Goal: Obtain resource: Obtain resource

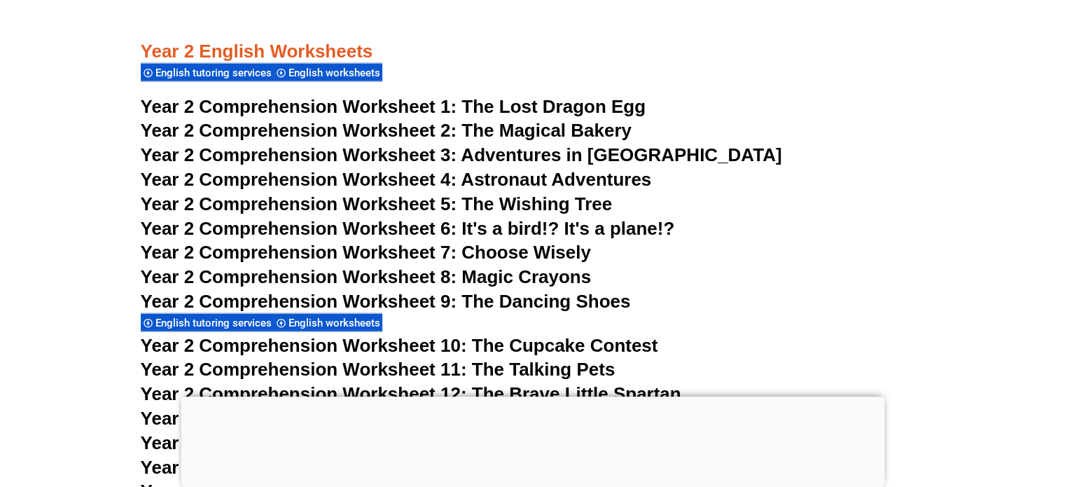
scroll to position [3402, 0]
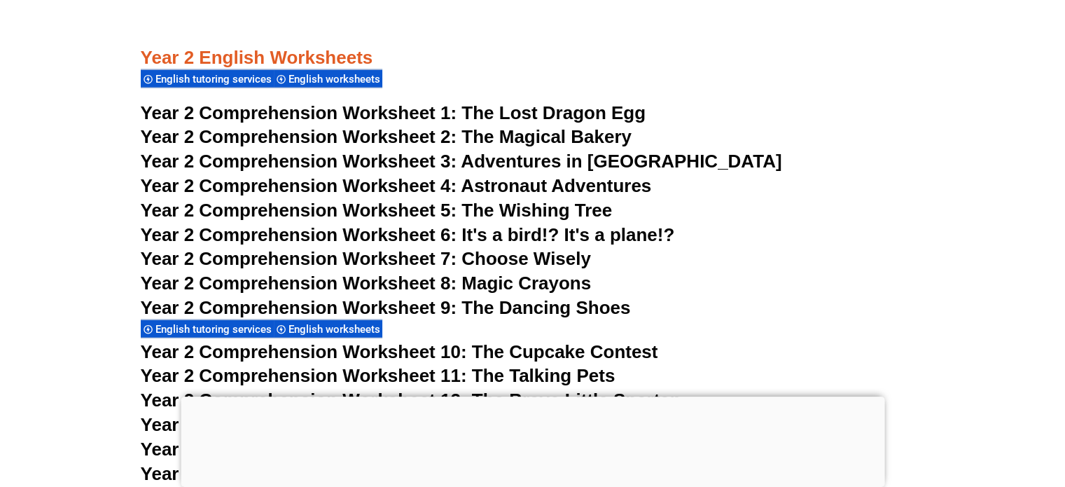
click at [553, 106] on span "The Lost Dragon Egg" at bounding box center [553, 112] width 184 height 21
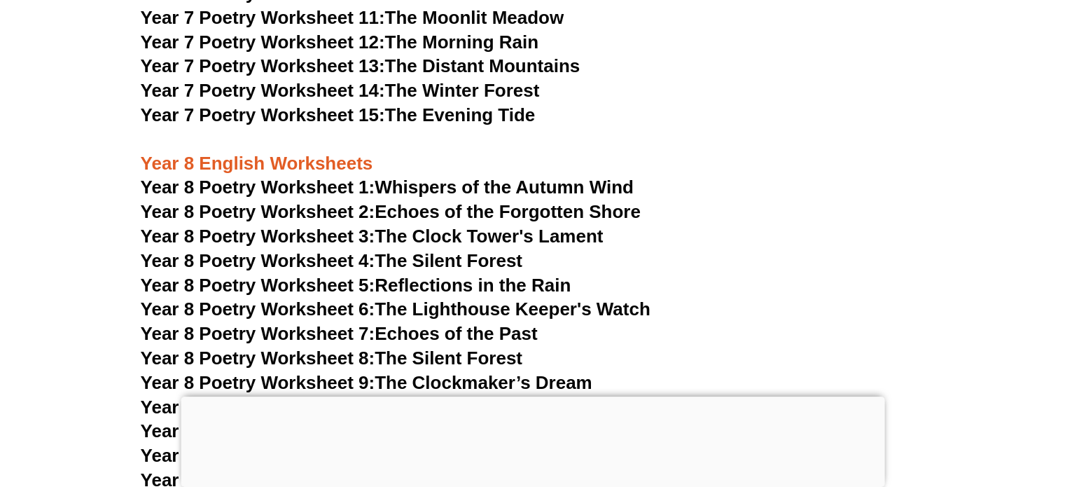
scroll to position [9209, 0]
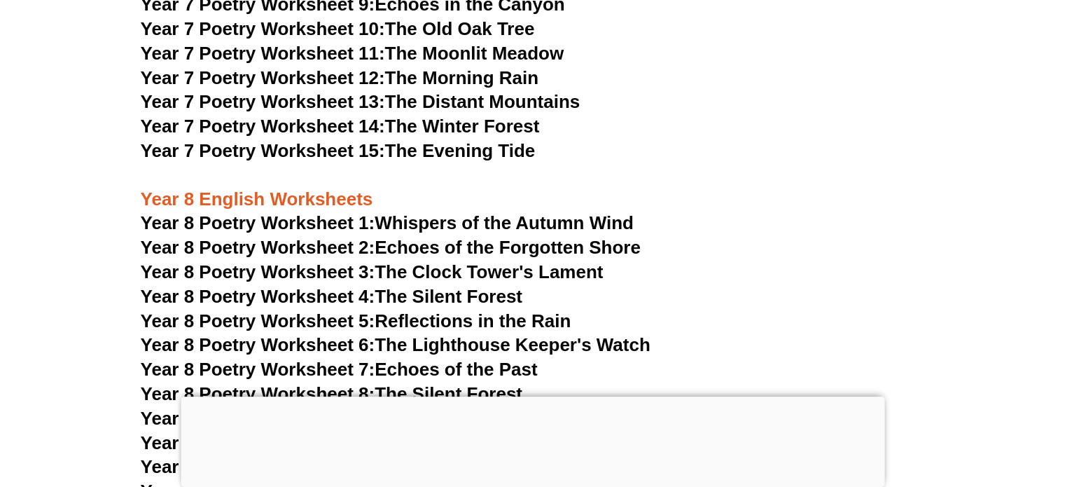
click at [449, 212] on link "Year 8 Poetry Worksheet 1: Whispers of the Autumn Wind" at bounding box center [387, 222] width 493 height 21
click at [328, 237] on span "Year 8 Poetry Worksheet 2:" at bounding box center [258, 247] width 235 height 21
click at [299, 261] on span "Year 8 Poetry Worksheet 3:" at bounding box center [258, 271] width 235 height 21
click at [444, 261] on link "Year 8 Poetry Worksheet 3: The Clock Tower's Lament" at bounding box center [372, 271] width 463 height 21
click at [361, 286] on span "Year 8 Poetry Worksheet 4:" at bounding box center [258, 296] width 235 height 21
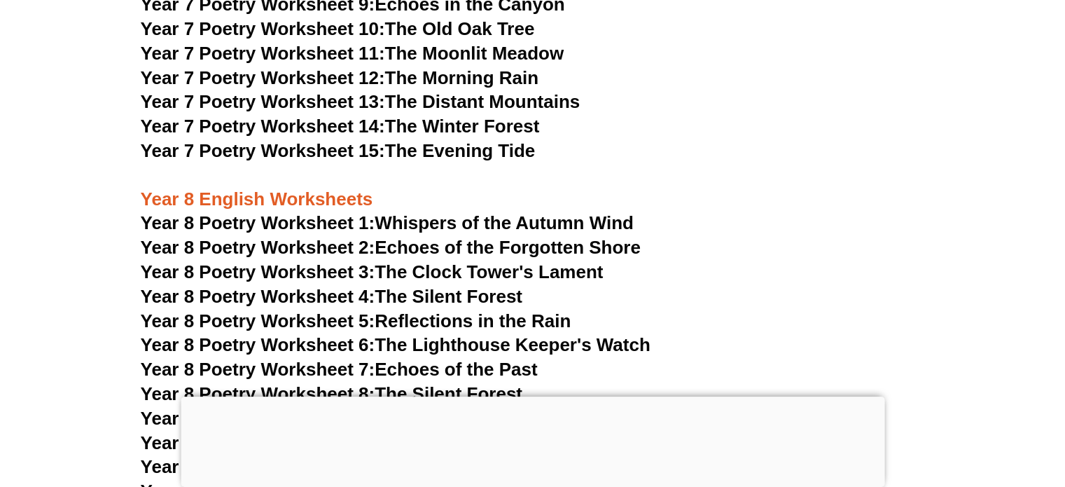
click at [431, 310] on link "Year 8 Poetry Worksheet 5: Reflections in the Rain" at bounding box center [356, 320] width 431 height 21
click at [429, 334] on link "Year 8 Poetry Worksheet 6: The Lighthouse Keeper's Watch" at bounding box center [396, 344] width 510 height 21
click at [357, 358] on span "Year 8 Poetry Worksheet 7:" at bounding box center [258, 368] width 235 height 21
click at [501, 383] on link "Year 8 Poetry Worksheet 8: The Silent Forest" at bounding box center [332, 393] width 382 height 21
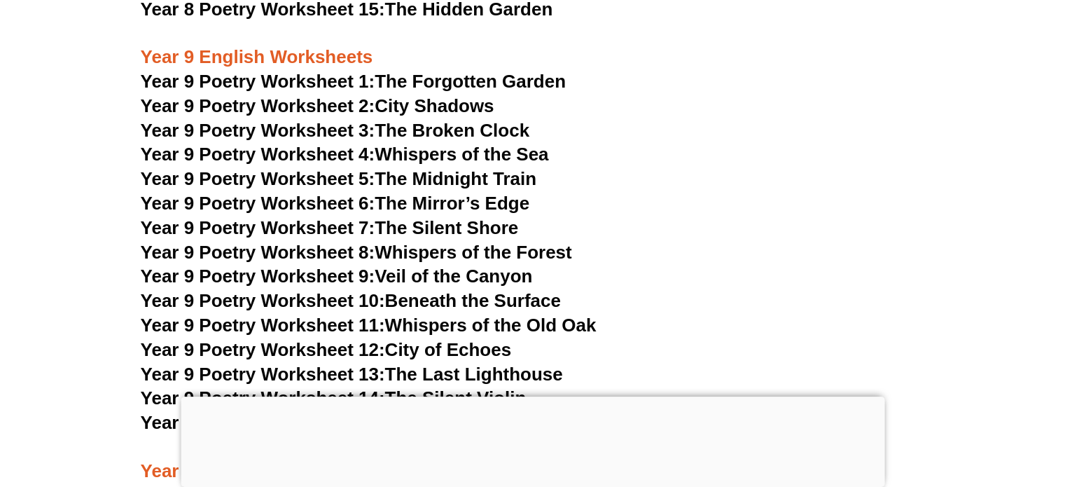
scroll to position [9757, 0]
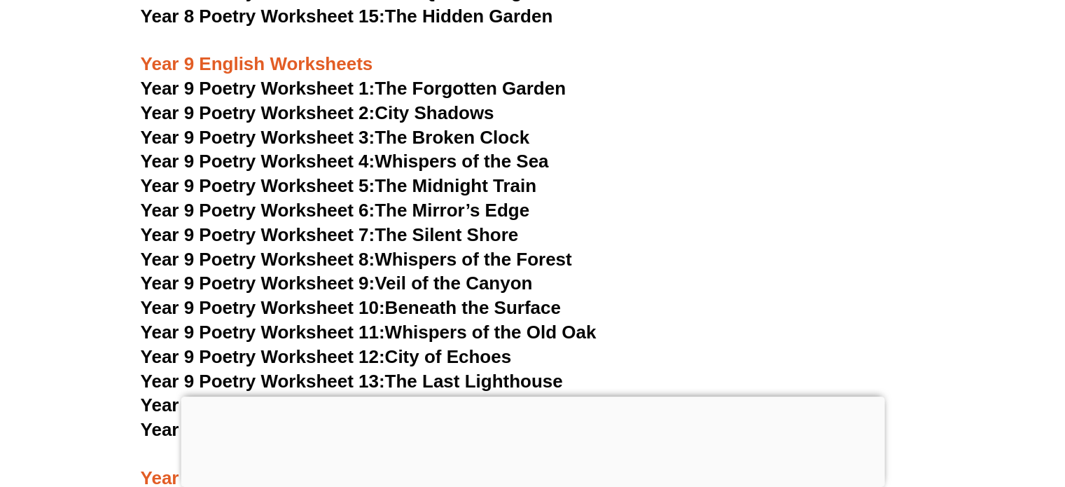
click at [548, 78] on link "Year 9 Poetry Worksheet 1: The Forgotten Garden" at bounding box center [353, 88] width 425 height 21
click at [462, 102] on link "Year 9 Poetry Worksheet 2: City Shadows" at bounding box center [318, 112] width 354 height 21
click at [426, 127] on link "Year 9 Poetry Worksheet 3: The Broken Clock" at bounding box center [335, 137] width 389 height 21
click at [428, 151] on link "Year 9 Poetry Worksheet 4: Whispers of the Sea" at bounding box center [345, 161] width 408 height 21
click at [510, 175] on link "Year 9 Poetry Worksheet 5: The Midnight Train" at bounding box center [339, 185] width 396 height 21
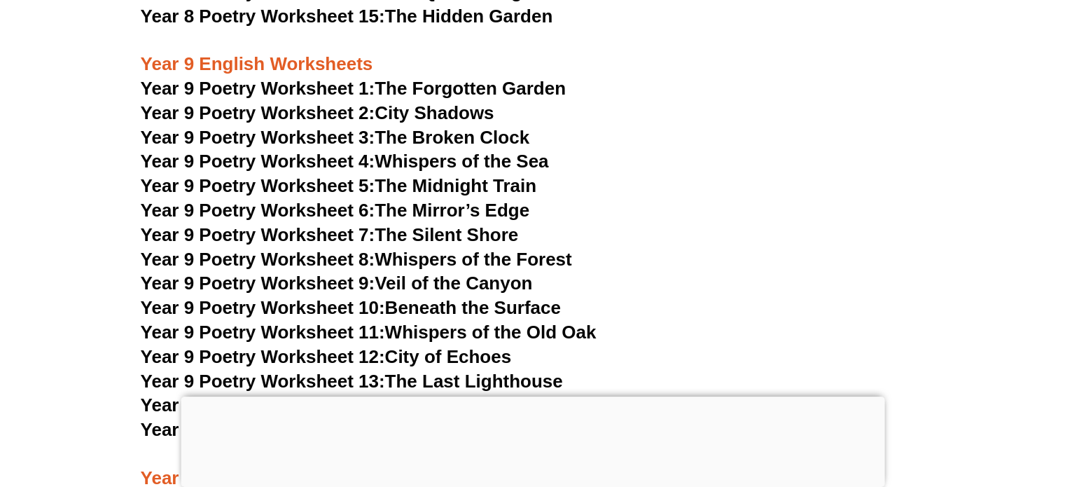
click at [505, 200] on link "Year 9 Poetry Worksheet 6: The Mirror’s Edge" at bounding box center [335, 210] width 389 height 21
click at [461, 224] on link "Year 9 Poetry Worksheet 7: The Silent Shore" at bounding box center [330, 234] width 378 height 21
click at [506, 249] on link "Year 9 Poetry Worksheet 8: Whispers of the Forest" at bounding box center [356, 259] width 431 height 21
click at [464, 272] on link "Year 9 Poetry Worksheet 9: Veil of the Canyon" at bounding box center [337, 282] width 392 height 21
click at [391, 297] on link "Year 9 Poetry Worksheet 10: Beneath the Surface" at bounding box center [351, 307] width 420 height 21
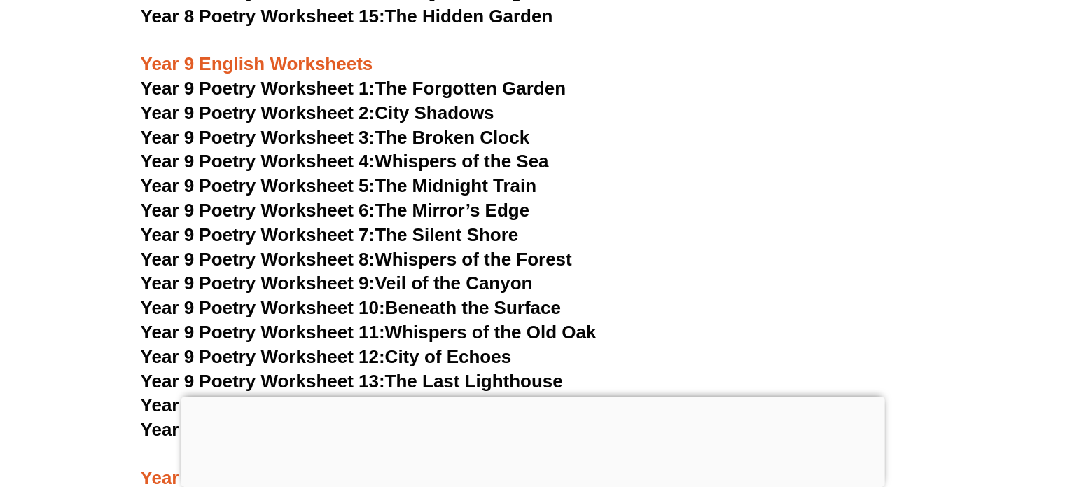
click at [513, 321] on link "Year 9 Poetry Worksheet 11: Whispers of the Old Oak" at bounding box center [369, 331] width 456 height 21
click at [425, 346] on link "Year 9 Poetry Worksheet 12: City of Echoes" at bounding box center [326, 356] width 371 height 21
click at [409, 370] on link "Year 9 Poetry Worksheet 13: The Last Lighthouse" at bounding box center [352, 380] width 422 height 21
click at [408, 394] on link "Year 9 Poetry Worksheet 14: The Silent Violin" at bounding box center [334, 404] width 386 height 21
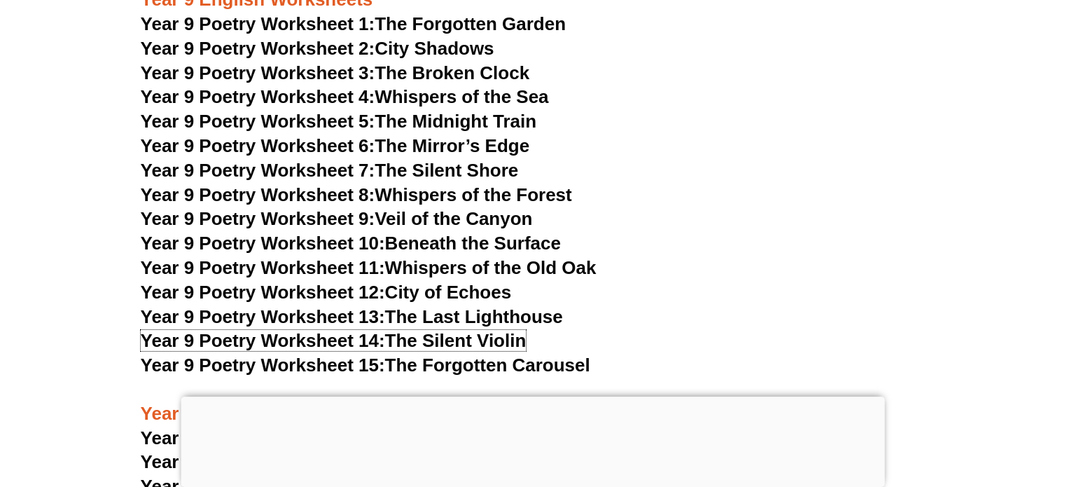
scroll to position [9823, 0]
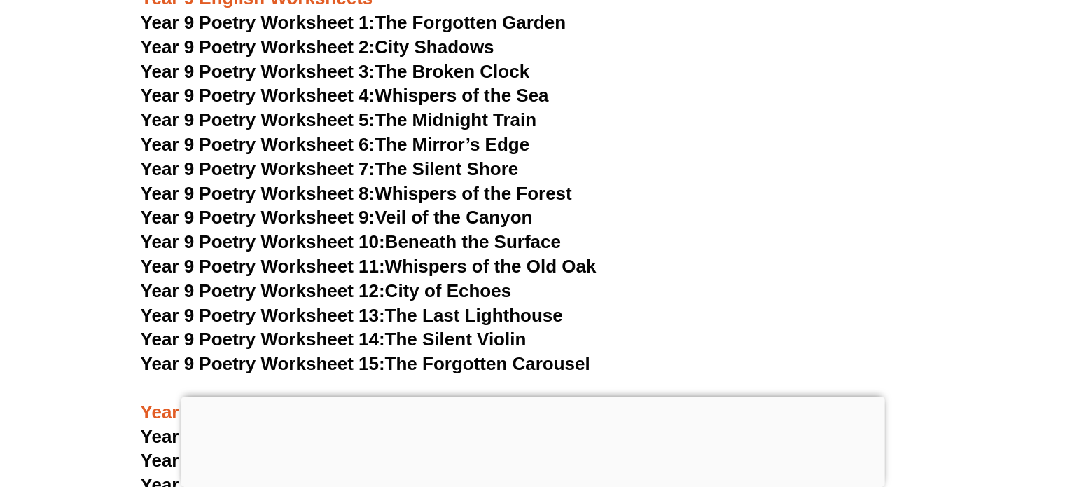
click at [465, 353] on link "Year 9 Poetry Worksheet 15: The Forgotten Carousel" at bounding box center [365, 363] width 449 height 21
